Goal: Task Accomplishment & Management: Manage account settings

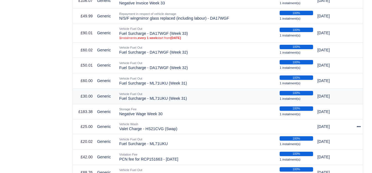
scroll to position [322, 0]
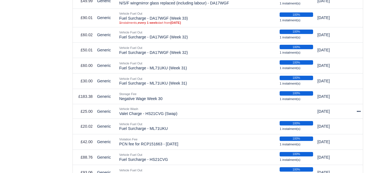
drag, startPoint x: 151, startPoint y: 145, endPoint x: 57, endPoint y: 111, distance: 100.0
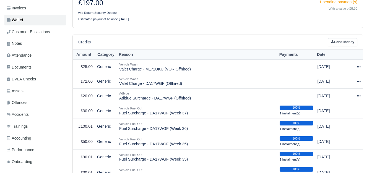
scroll to position [92, 0]
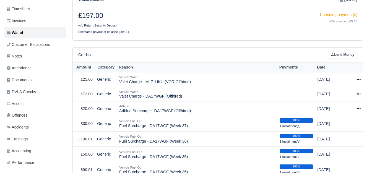
scroll to position [92, 0]
click at [346, 54] on link "Lend Money" at bounding box center [342, 55] width 30 height 8
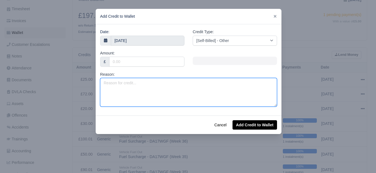
click at [143, 98] on textarea "Reason:" at bounding box center [188, 92] width 177 height 29
type textarea "No Notice Charge (1 Week)"
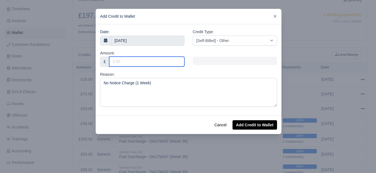
click at [124, 62] on input "Amount:" at bounding box center [146, 62] width 75 height 10
type input "250"
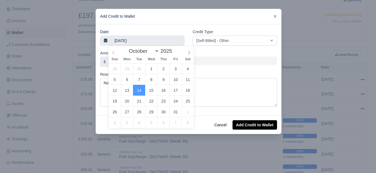
select select "8"
click at [113, 52] on icon at bounding box center [113, 53] width 4 height 4
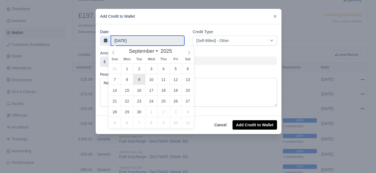
type input "9 September 2025"
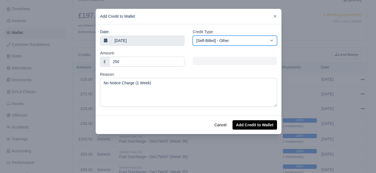
click at [238, 41] on select "[Self-Billed] - Other [Self-Billed] - Negative Invoice [Self-Billed] - Keychain…" at bounding box center [235, 41] width 84 height 10
click at [193, 36] on select "[Self-Billed] - Other [Self-Billed] - Negative Invoice [Self-Billed] - Keychain…" at bounding box center [235, 41] width 84 height 10
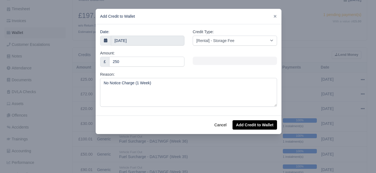
click at [260, 115] on div "Date: 9 September 2025 Credit Type: [Self-Billed] - Other [Self-Billed] - Negat…" at bounding box center [189, 69] width 186 height 91
click at [259, 125] on button "Add Credit to Wallet" at bounding box center [254, 124] width 44 height 9
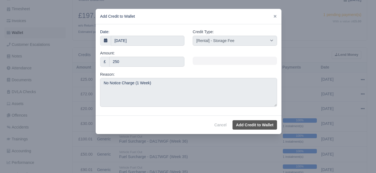
select select "other"
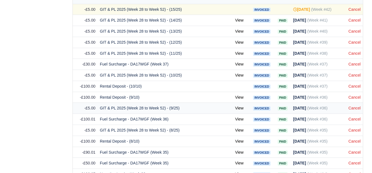
scroll to position [551, 0]
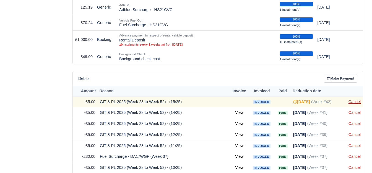
click at [351, 99] on link "Cancel" at bounding box center [354, 101] width 12 height 4
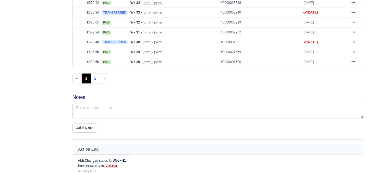
scroll to position [314, 0]
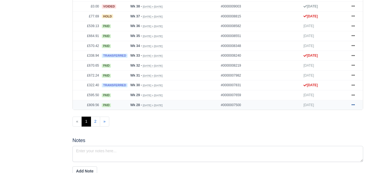
click at [355, 102] on link at bounding box center [353, 105] width 8 height 7
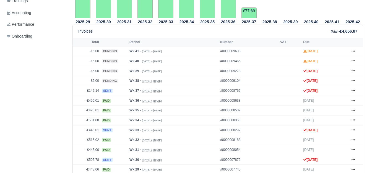
scroll to position [230, 0]
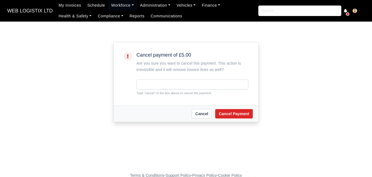
click at [147, 92] on small "Type "cancel" in the box above to cancel the payment." at bounding box center [192, 93] width 112 height 5
copy small "cancel"
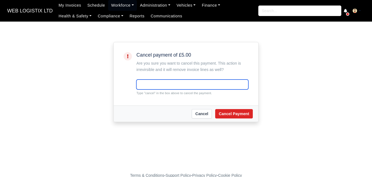
click at [157, 81] on input "text" at bounding box center [192, 85] width 112 height 10
paste input "cancel"
type input "cancel"
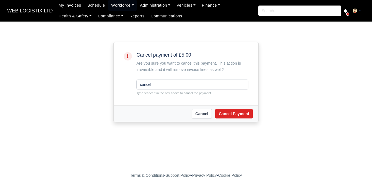
click at [230, 120] on div "Cancel Cancel Payment" at bounding box center [186, 114] width 145 height 16
click at [230, 116] on button "Cancel Payment" at bounding box center [234, 113] width 38 height 9
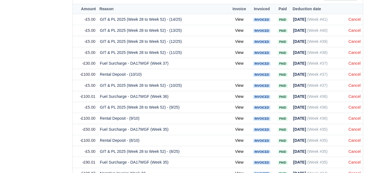
scroll to position [645, 0]
click at [354, 18] on link "Cancel" at bounding box center [354, 19] width 12 height 4
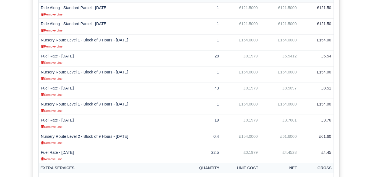
scroll to position [184, 0]
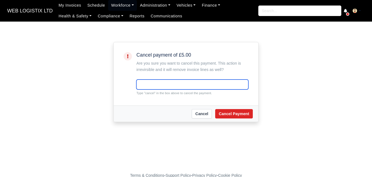
click at [148, 84] on input "text" at bounding box center [192, 85] width 112 height 10
paste input "cancel"
type input "cancel"
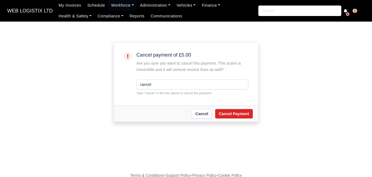
click at [230, 108] on div "Cancel Cancel Payment" at bounding box center [186, 114] width 145 height 16
click at [226, 119] on button "Cancel Payment" at bounding box center [234, 113] width 38 height 9
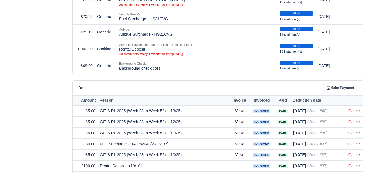
scroll to position [553, 0]
click at [358, 109] on link "Cancel" at bounding box center [354, 111] width 12 height 4
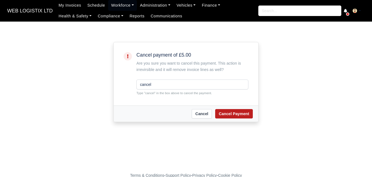
type input "cancel"
click at [218, 114] on button "Cancel Payment" at bounding box center [234, 113] width 38 height 9
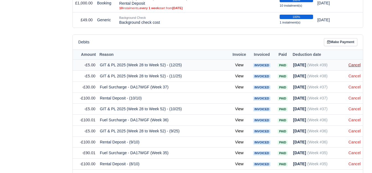
click at [354, 63] on link "Cancel" at bounding box center [354, 65] width 12 height 4
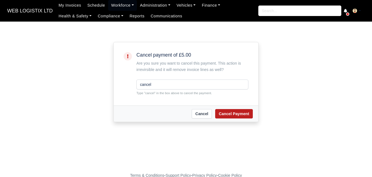
type input "cancel"
click at [238, 117] on button "Cancel Payment" at bounding box center [234, 113] width 38 height 9
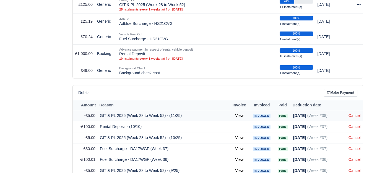
scroll to position [548, 0]
click at [354, 113] on link "Cancel" at bounding box center [354, 115] width 12 height 4
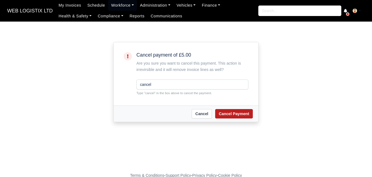
type input "cancel"
click at [239, 115] on button "Cancel Payment" at bounding box center [234, 113] width 38 height 9
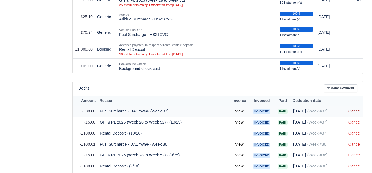
scroll to position [553, 0]
click at [354, 109] on link "Cancel" at bounding box center [354, 111] width 12 height 4
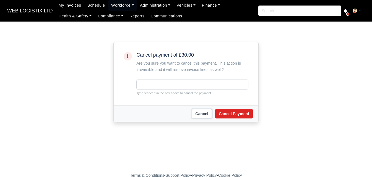
click at [204, 115] on link "Cancel" at bounding box center [201, 113] width 20 height 9
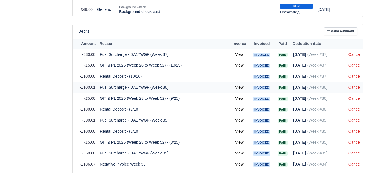
scroll to position [599, 0]
click at [358, 64] on link "Cancel" at bounding box center [354, 65] width 12 height 4
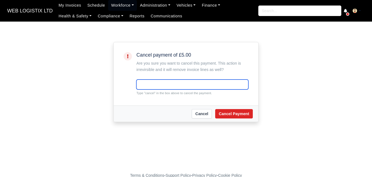
click at [196, 87] on input "text" at bounding box center [192, 85] width 112 height 10
paste input "cancel"
type input "cancel"
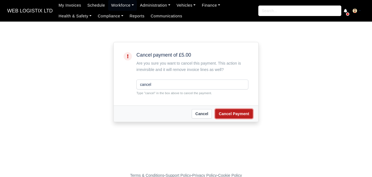
click at [225, 115] on button "Cancel Payment" at bounding box center [234, 113] width 38 height 9
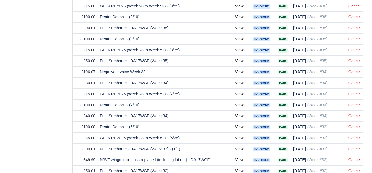
scroll to position [599, 0]
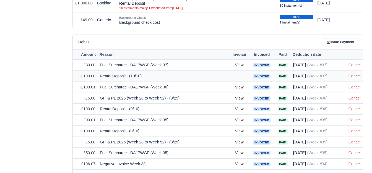
click at [350, 75] on link "Cancel" at bounding box center [354, 76] width 12 height 4
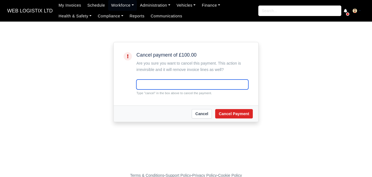
click at [187, 82] on input "text" at bounding box center [192, 85] width 112 height 10
paste input "cancel"
type input "cancel"
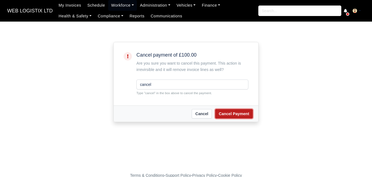
click at [225, 114] on button "Cancel Payment" at bounding box center [234, 113] width 38 height 9
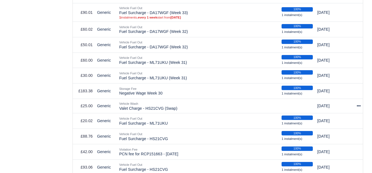
scroll to position [584, 0]
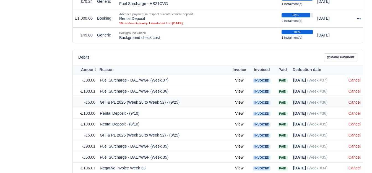
click at [354, 100] on link "Cancel" at bounding box center [354, 102] width 12 height 4
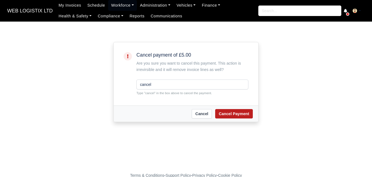
type input "cancel"
click at [228, 112] on button "Cancel Payment" at bounding box center [234, 113] width 38 height 9
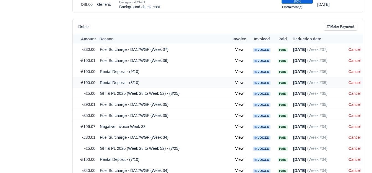
scroll to position [599, 0]
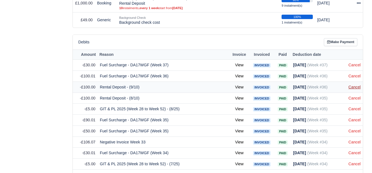
drag, startPoint x: 357, startPoint y: 86, endPoint x: 351, endPoint y: 86, distance: 5.5
click at [356, 86] on link "Cancel" at bounding box center [354, 87] width 12 height 4
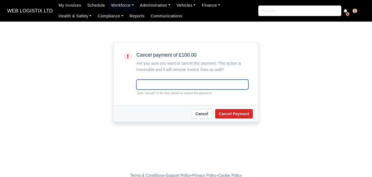
click at [181, 86] on input "text" at bounding box center [192, 85] width 112 height 10
paste input "cancel"
type input "cancel"
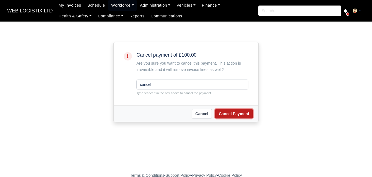
click at [239, 116] on button "Cancel Payment" at bounding box center [234, 113] width 38 height 9
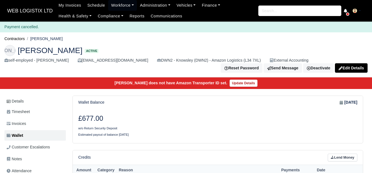
scroll to position [553, 0]
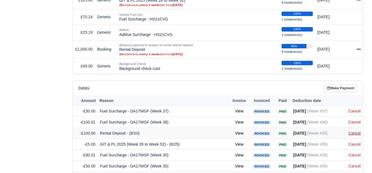
click at [352, 131] on link "Cancel" at bounding box center [354, 133] width 12 height 4
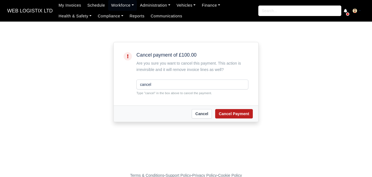
type input "cancel"
click at [235, 115] on button "Cancel Payment" at bounding box center [234, 113] width 38 height 9
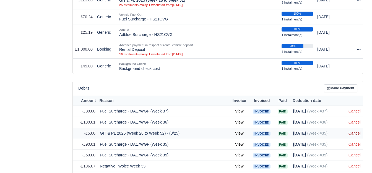
click at [351, 131] on link "Cancel" at bounding box center [354, 133] width 12 height 4
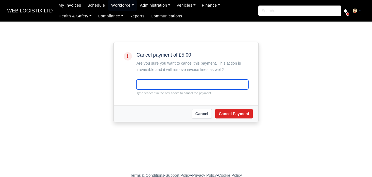
click at [204, 81] on input "text" at bounding box center [192, 85] width 112 height 10
paste input "cancel"
type input "cancel"
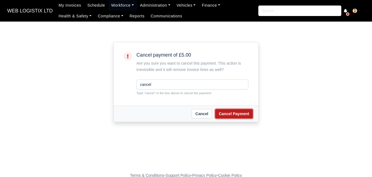
click at [232, 114] on button "Cancel Payment" at bounding box center [234, 113] width 38 height 9
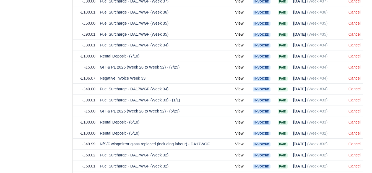
scroll to position [645, 0]
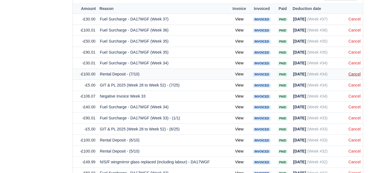
click at [353, 72] on link "Cancel" at bounding box center [354, 74] width 12 height 4
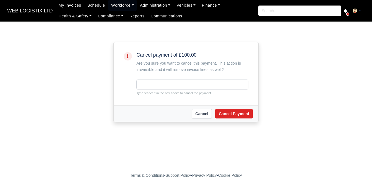
drag, startPoint x: 0, startPoint y: 0, endPoint x: 143, endPoint y: 93, distance: 170.3
click at [140, 83] on div "Cancel payment of £100.00 Are you sure you want to cancel this payment. This ac…" at bounding box center [192, 73] width 112 height 43
click at [144, 83] on input "text" at bounding box center [192, 85] width 112 height 10
paste input "cancel"
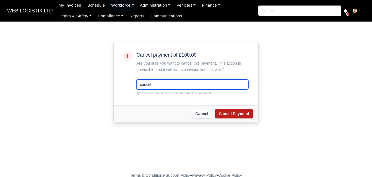
type input "cancel"
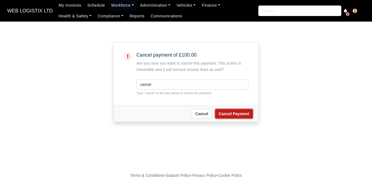
click at [232, 117] on button "Cancel Payment" at bounding box center [234, 113] width 38 height 9
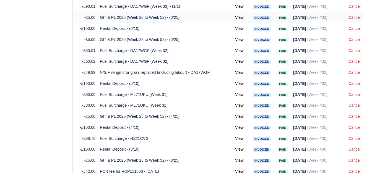
scroll to position [699, 0]
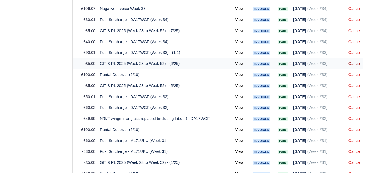
click at [356, 61] on link "Cancel" at bounding box center [354, 63] width 12 height 4
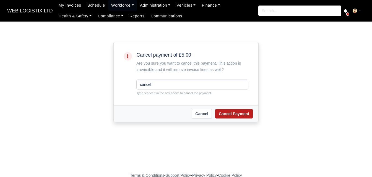
type input "cancel"
click at [221, 116] on button "Cancel Payment" at bounding box center [234, 113] width 38 height 9
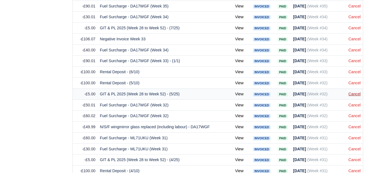
scroll to position [691, 0]
click at [351, 92] on link "Cancel" at bounding box center [354, 94] width 12 height 4
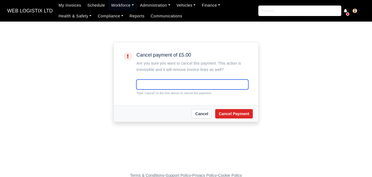
click at [152, 88] on input "text" at bounding box center [192, 85] width 112 height 10
paste input "cancel"
type input "cancel"
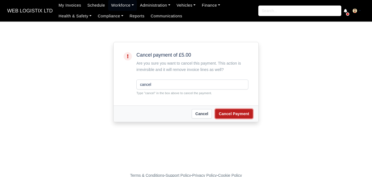
click at [220, 112] on button "Cancel Payment" at bounding box center [234, 113] width 38 height 9
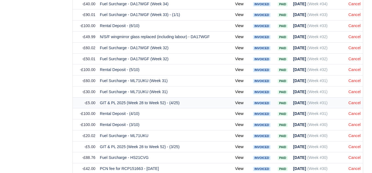
scroll to position [737, 0]
click at [354, 101] on link "Cancel" at bounding box center [354, 103] width 12 height 4
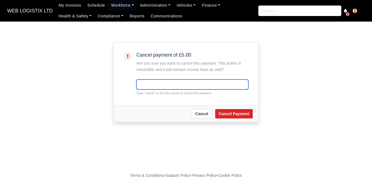
click at [157, 86] on input "text" at bounding box center [192, 85] width 112 height 10
paste input "cancel"
type input "cancel"
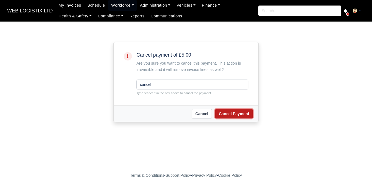
click at [230, 114] on button "Cancel Payment" at bounding box center [234, 113] width 38 height 9
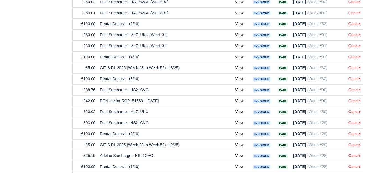
scroll to position [783, 0]
click at [359, 132] on link "Cancel" at bounding box center [354, 134] width 12 height 4
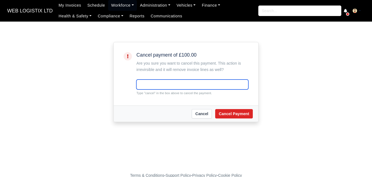
click at [164, 85] on input "text" at bounding box center [192, 85] width 112 height 10
paste input "cancel"
type input "cancel"
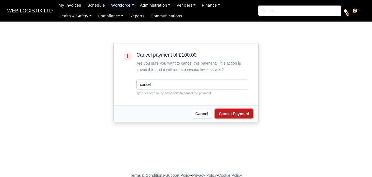
click at [220, 113] on button "Cancel Payment" at bounding box center [234, 113] width 38 height 9
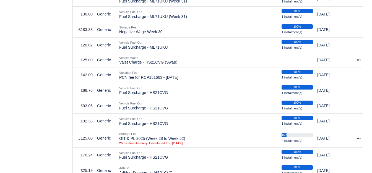
scroll to position [737, 0]
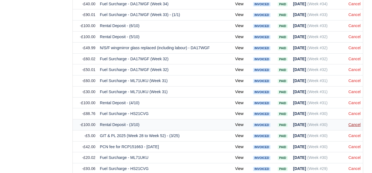
click at [353, 122] on link "Cancel" at bounding box center [354, 124] width 12 height 4
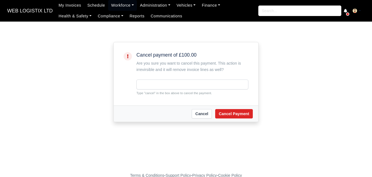
click at [169, 74] on div "Cancel payment of £100.00 Are you sure you want to cancel this payment. This ac…" at bounding box center [192, 73] width 112 height 43
click at [164, 81] on input "text" at bounding box center [192, 85] width 112 height 10
paste input "cancel"
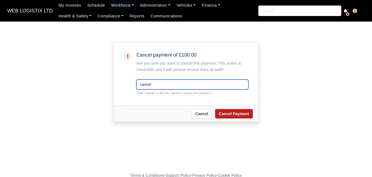
type input "cancel"
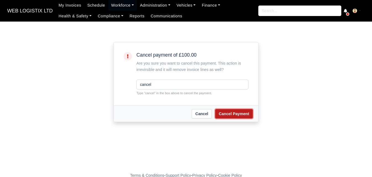
click at [245, 114] on button "Cancel Payment" at bounding box center [234, 113] width 38 height 9
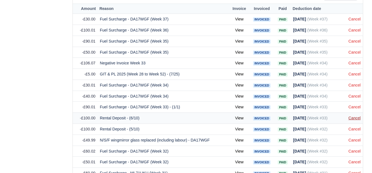
scroll to position [645, 0]
click at [360, 116] on link "Cancel" at bounding box center [354, 118] width 12 height 4
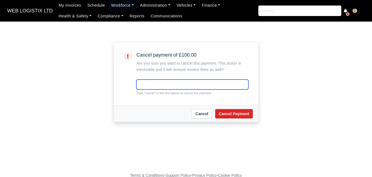
click at [158, 84] on input "text" at bounding box center [192, 85] width 112 height 10
paste input "cancel"
type input "cancel"
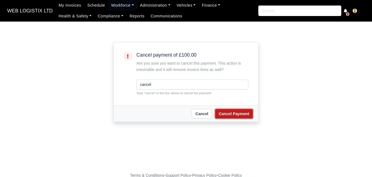
click at [242, 110] on button "Cancel Payment" at bounding box center [234, 113] width 38 height 9
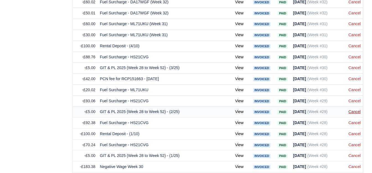
scroll to position [783, 0]
click at [351, 110] on link "Cancel" at bounding box center [354, 111] width 12 height 4
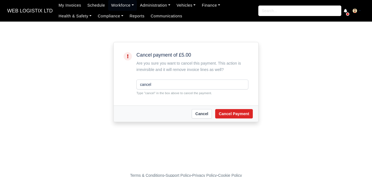
type input "cancel"
click at [235, 122] on div "Cancel Cancel Payment" at bounding box center [186, 114] width 145 height 16
click at [231, 117] on button "Cancel Payment" at bounding box center [234, 113] width 38 height 9
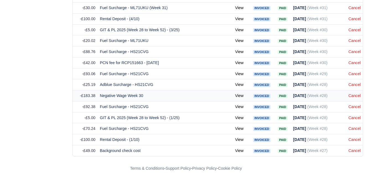
scroll to position [814, 0]
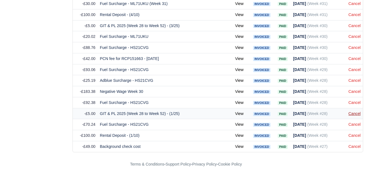
click at [353, 112] on link "Cancel" at bounding box center [354, 113] width 12 height 4
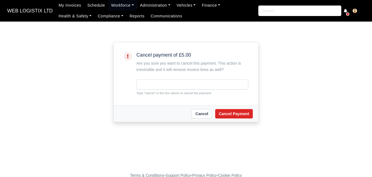
click at [133, 83] on div "Cancel payment of £5.00 Are you sure you want to cancel this payment. This acti…" at bounding box center [185, 74] width 133 height 52
click at [141, 85] on input "text" at bounding box center [192, 85] width 112 height 10
paste input "cancel"
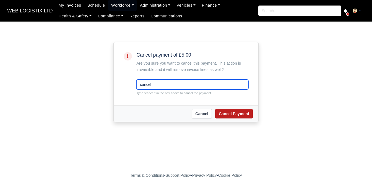
type input "cancel"
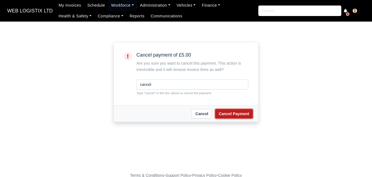
click at [248, 113] on button "Cancel Payment" at bounding box center [234, 113] width 38 height 9
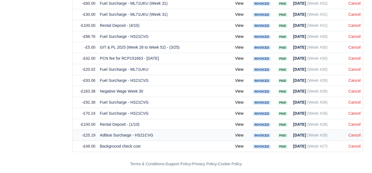
scroll to position [803, 0]
click at [352, 122] on link "Cancel" at bounding box center [354, 124] width 12 height 4
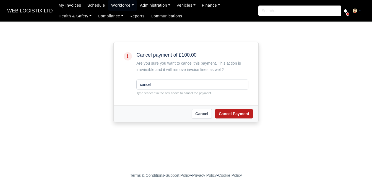
type input "cancel"
click at [243, 119] on button "Cancel Payment" at bounding box center [234, 113] width 38 height 9
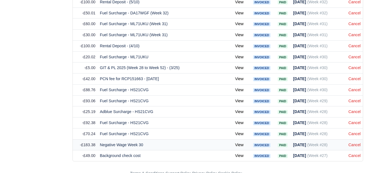
scroll to position [783, 0]
click at [353, 66] on link "Cancel" at bounding box center [354, 67] width 12 height 4
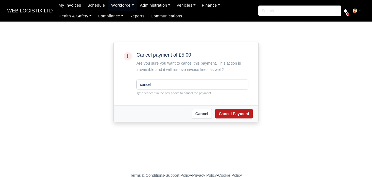
type input "cancel"
click at [219, 114] on button "Cancel Payment" at bounding box center [234, 113] width 38 height 9
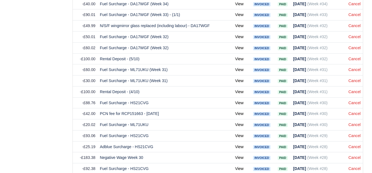
scroll to position [737, 0]
click at [360, 90] on link "Cancel" at bounding box center [354, 92] width 12 height 4
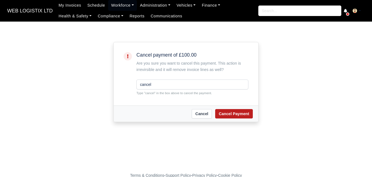
type input "cancel"
click at [233, 113] on button "Cancel Payment" at bounding box center [234, 113] width 38 height 9
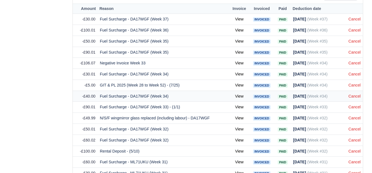
scroll to position [645, 0]
click at [354, 83] on link "Cancel" at bounding box center [354, 85] width 12 height 4
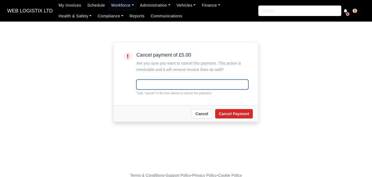
click at [173, 80] on input "text" at bounding box center [192, 85] width 112 height 10
paste input "cancel"
type input "cancel"
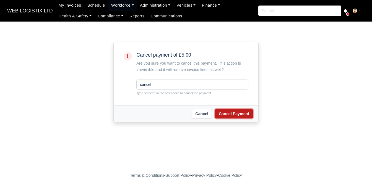
click at [237, 115] on button "Cancel Payment" at bounding box center [234, 113] width 38 height 9
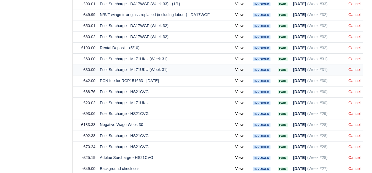
scroll to position [737, 0]
click at [354, 46] on link "Cancel" at bounding box center [354, 48] width 12 height 4
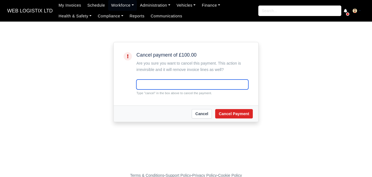
click at [142, 86] on input "text" at bounding box center [192, 85] width 112 height 10
paste input "cancel"
type input "cancel"
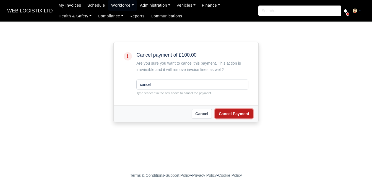
click at [233, 112] on button "Cancel Payment" at bounding box center [234, 113] width 38 height 9
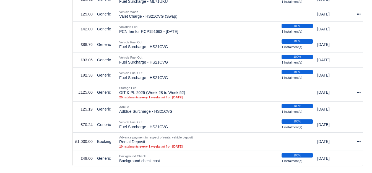
scroll to position [472, 0]
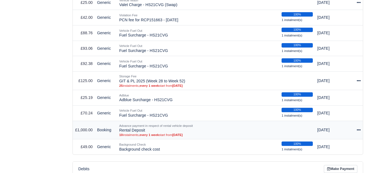
drag, startPoint x: 119, startPoint y: 127, endPoint x: 151, endPoint y: 126, distance: 32.3
click at [151, 126] on td "Advance payment in respect of rental vehicle deposit Rental Deposit 10 instalme…" at bounding box center [198, 130] width 162 height 19
copy td "Rental Deposit"
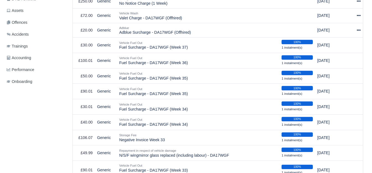
scroll to position [0, 0]
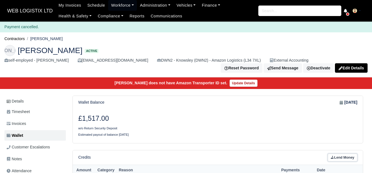
click at [332, 156] on icon at bounding box center [331, 157] width 3 height 3
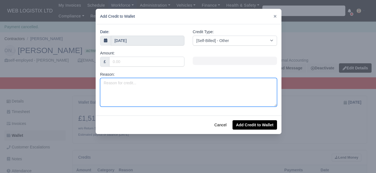
click at [153, 93] on textarea "Reason:" at bounding box center [188, 92] width 177 height 29
paste textarea "Rental Deposit"
type textarea "Rental Deposit"
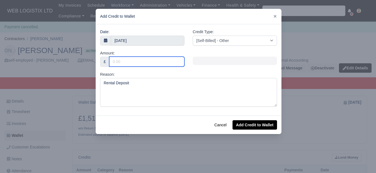
click at [136, 57] on input "Amount:" at bounding box center [146, 62] width 75 height 10
type input "900"
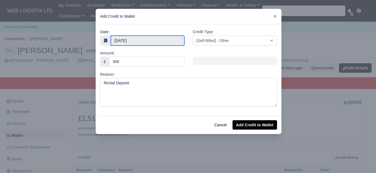
click at [136, 41] on body "WEB LOGISTIX LTD My Invoices Schedule Workforce Manpower Expiring Documents Lea…" at bounding box center [188, 86] width 376 height 173
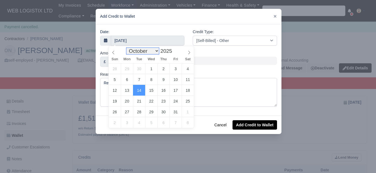
click at [151, 49] on select "January February March April May June July August September October November De…" at bounding box center [142, 51] width 33 height 6
select select "6"
click at [128, 48] on select "January February March April May June July August September October November De…" at bounding box center [142, 51] width 33 height 6
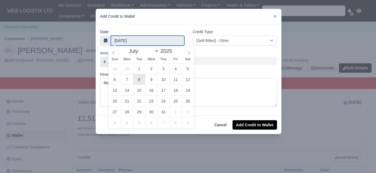
type input "8 July 2025"
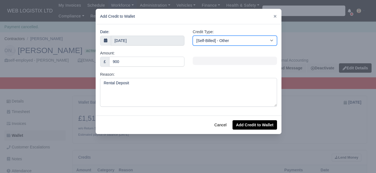
click at [226, 40] on select "[Self-Billed] - Other [Self-Billed] - Negative Invoice [Self-Billed] - Keychain…" at bounding box center [235, 41] width 84 height 10
click at [193, 36] on select "[Self-Billed] - Other [Self-Billed] - Negative Invoice [Self-Billed] - Keychain…" at bounding box center [235, 41] width 84 height 10
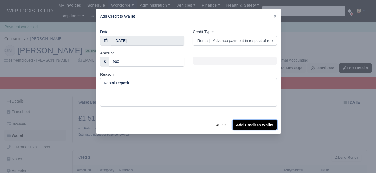
click at [240, 122] on button "Add Credit to Wallet" at bounding box center [254, 124] width 44 height 9
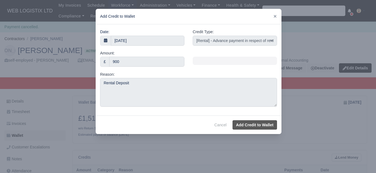
select select "other"
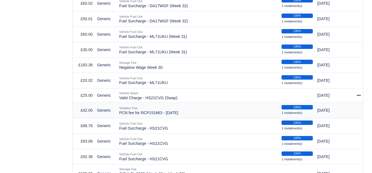
scroll to position [506, 0]
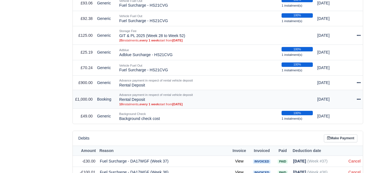
click at [358, 97] on icon at bounding box center [358, 99] width 4 height 4
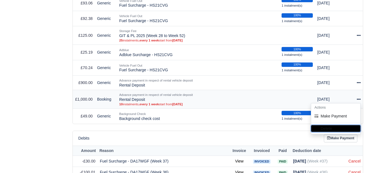
click at [328, 126] on button "Delete" at bounding box center [335, 128] width 49 height 7
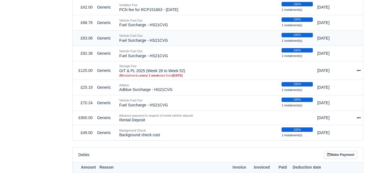
scroll to position [506, 0]
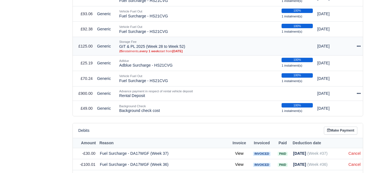
drag, startPoint x: 119, startPoint y: 42, endPoint x: 184, endPoint y: 43, distance: 65.2
click at [184, 43] on td "Storage Fee GIT & PL 2025 (Week 28 to Week 52) 25 instalments, every 1 week sta…" at bounding box center [198, 46] width 162 height 19
copy td "GIT & PL 2025 (Week 28 to Week 52)"
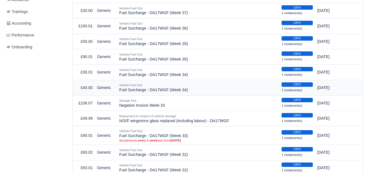
scroll to position [92, 0]
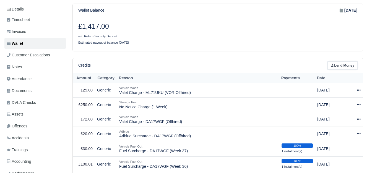
click at [333, 65] on link "Lend Money" at bounding box center [342, 66] width 30 height 8
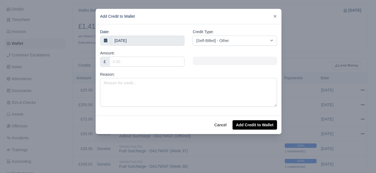
click at [336, 64] on div at bounding box center [188, 86] width 376 height 173
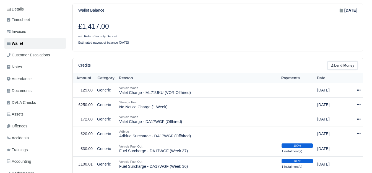
click at [338, 64] on link "Lend Money" at bounding box center [342, 66] width 30 height 8
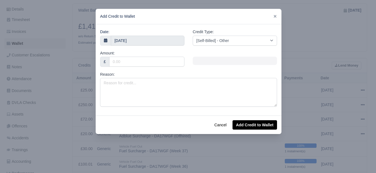
click at [163, 76] on div "Reason:" at bounding box center [188, 88] width 177 height 35
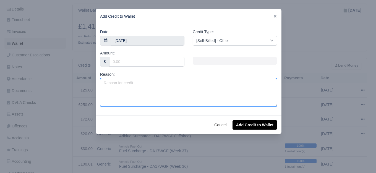
click at [149, 85] on textarea "Reason:" at bounding box center [188, 92] width 177 height 29
paste textarea "GIT & PL 2025 (Week 28 to Week 52)"
drag, startPoint x: 159, startPoint y: 82, endPoint x: 163, endPoint y: 83, distance: 3.6
click at [163, 83] on textarea "GIT & PL 2025 (Week 28 to Week 52)" at bounding box center [188, 92] width 177 height 29
type textarea "GIT & PL 2025 (Week 28 to Week 37)"
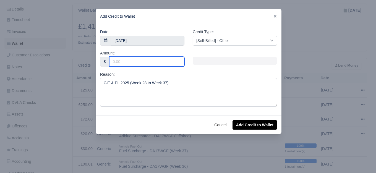
click at [153, 61] on input "Amount:" at bounding box center [146, 62] width 75 height 10
type input "50"
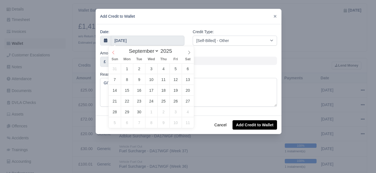
click at [111, 55] on span at bounding box center [113, 50] width 9 height 9
select select "6"
click at [112, 55] on span at bounding box center [113, 50] width 9 height 9
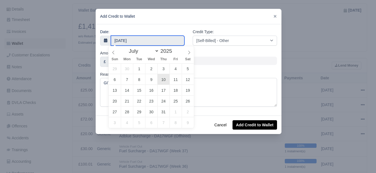
type input "10 July 2025"
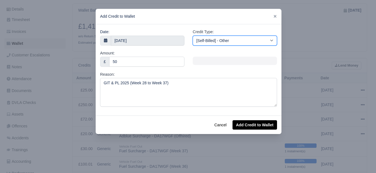
click at [216, 43] on select "[Self-Billed] - Other [Self-Billed] - Negative Invoice [Self-Billed] - Keychain…" at bounding box center [235, 41] width 84 height 10
click at [193, 36] on select "[Self-Billed] - Other [Self-Billed] - Negative Invoice [Self-Billed] - Keychain…" at bounding box center [235, 41] width 84 height 10
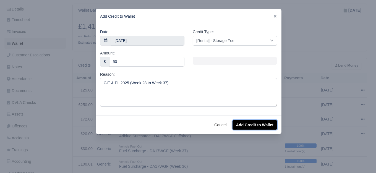
click at [260, 121] on button "Add Credit to Wallet" at bounding box center [254, 124] width 44 height 9
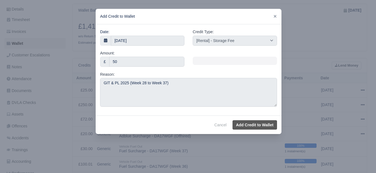
select select "other"
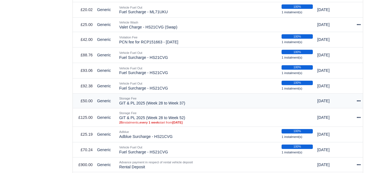
scroll to position [450, 0]
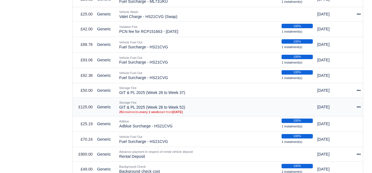
click at [359, 105] on icon at bounding box center [358, 107] width 4 height 4
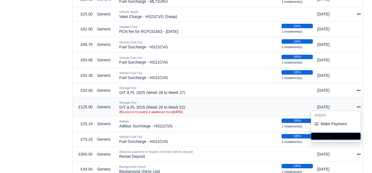
click at [325, 133] on button "Delete" at bounding box center [335, 136] width 49 height 7
